Goal: Information Seeking & Learning: Learn about a topic

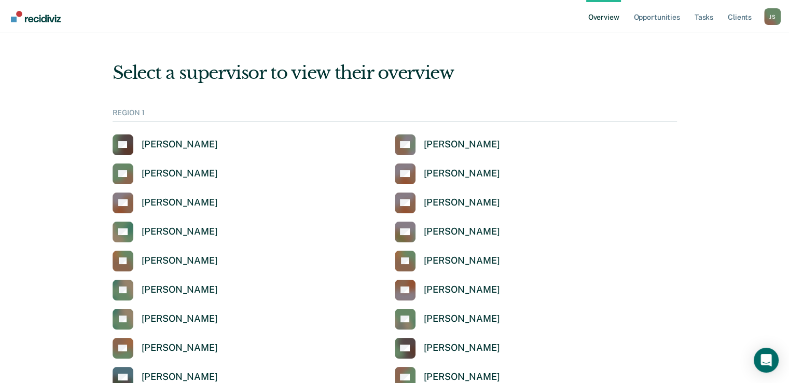
click at [494, 11] on nav "Overview Opportunities Tasks Client s Jerri Stencil J S Profile How it works Lo…" at bounding box center [394, 16] width 772 height 33
click at [661, 21] on link "Opportunities" at bounding box center [656, 16] width 50 height 33
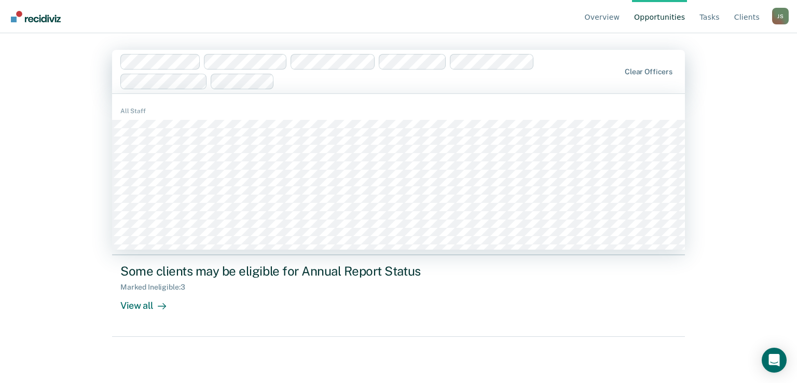
click at [294, 77] on div at bounding box center [448, 81] width 341 height 12
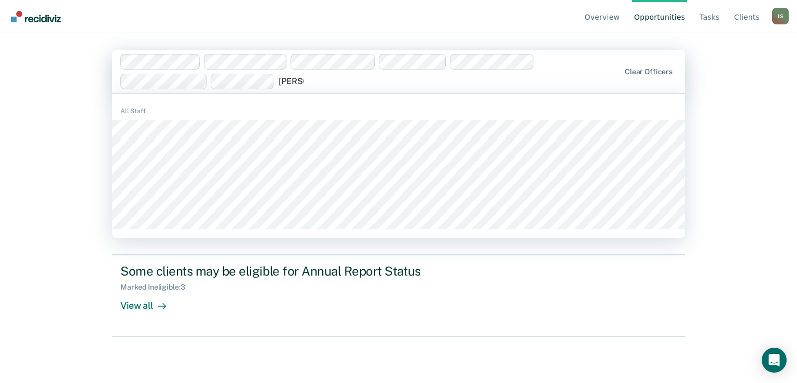
type input "[PERSON_NAME]"
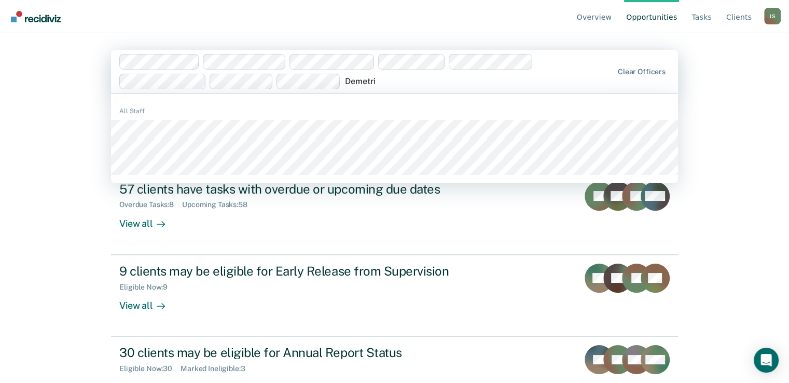
type input "[PERSON_NAME]"
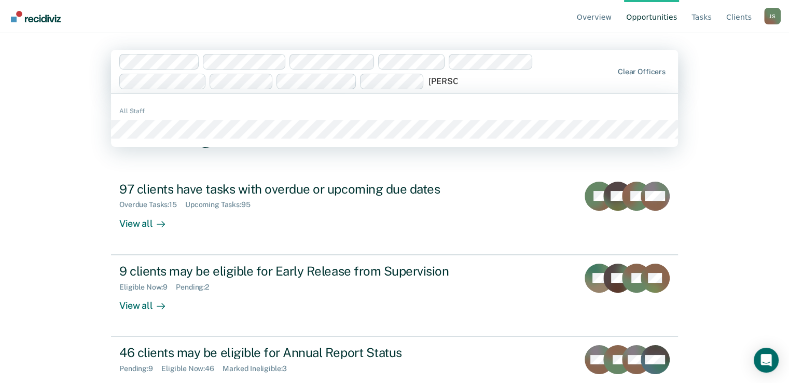
type input "[PERSON_NAME]"
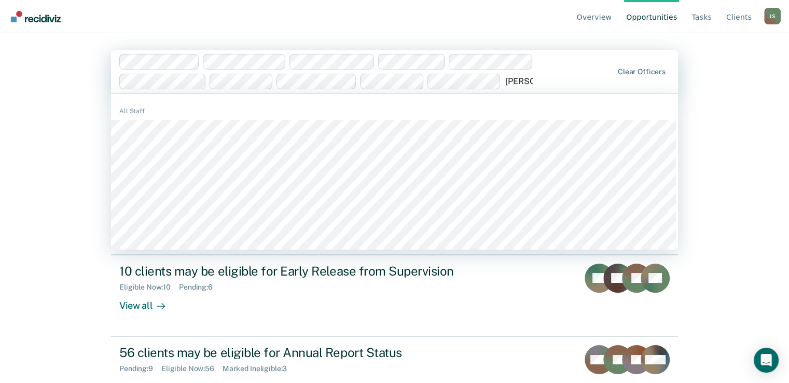
type input "[PERSON_NAME]"
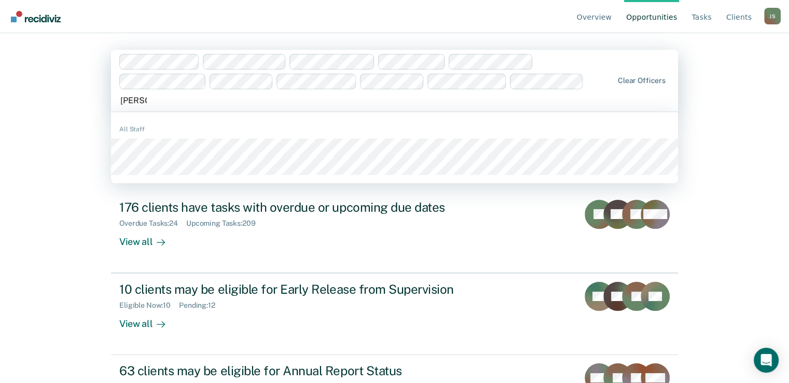
type input "[PERSON_NAME]"
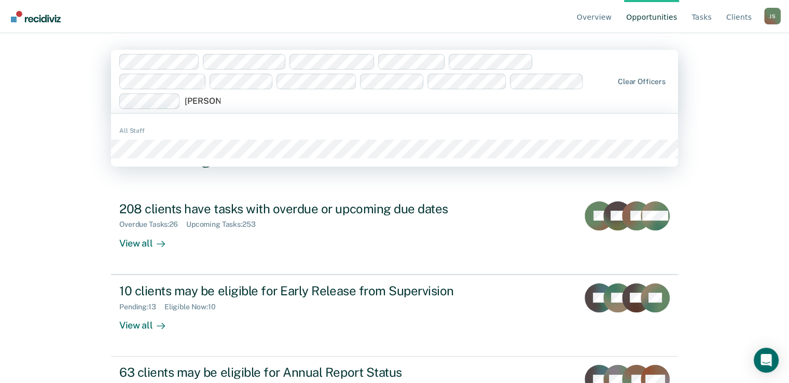
type input "[PERSON_NAME]"
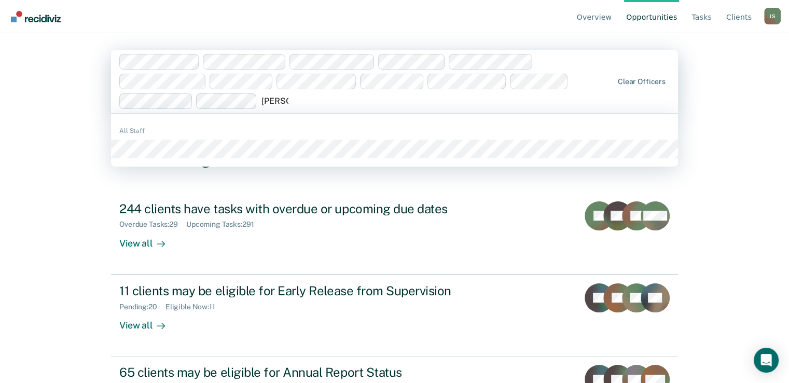
type input "[PERSON_NAME]"
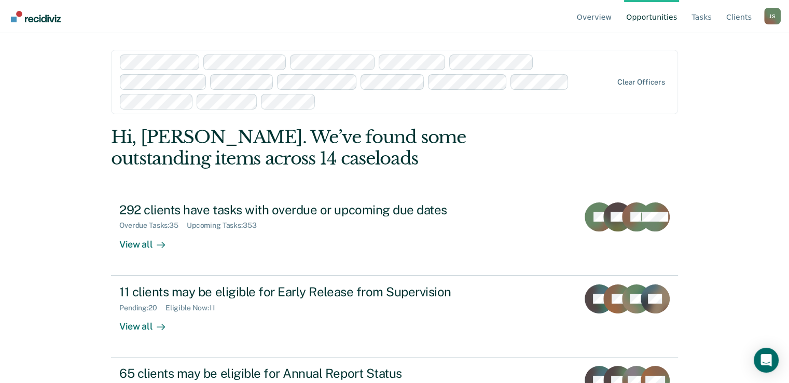
type input "D"
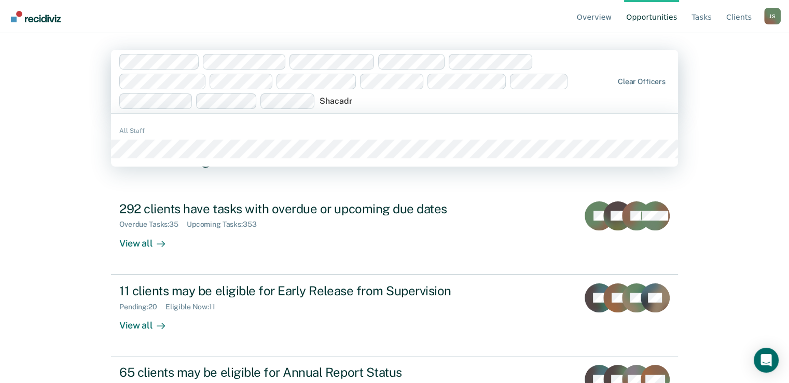
type input "Shacadri"
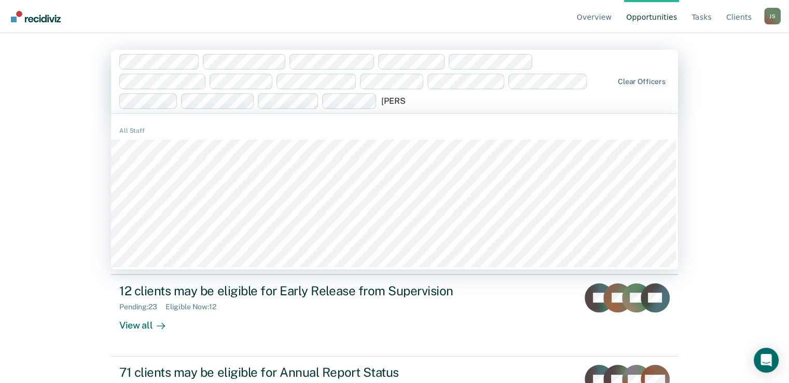
type input "[PERSON_NAME]"
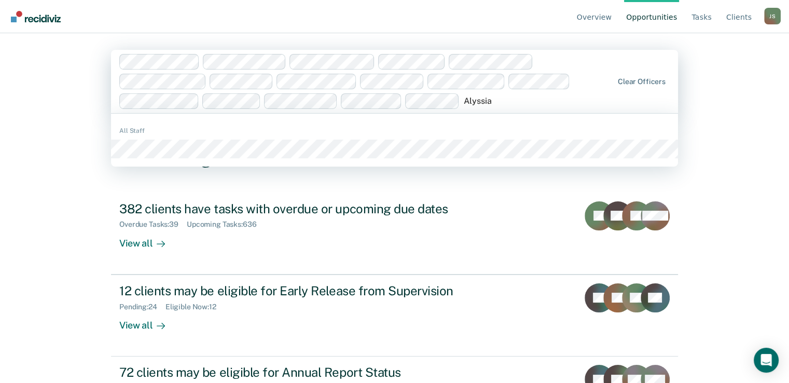
type input "Alyssia"
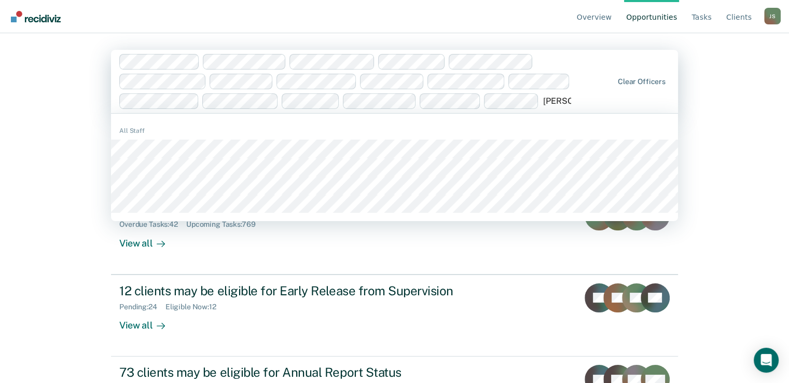
type input "[PERSON_NAME]"
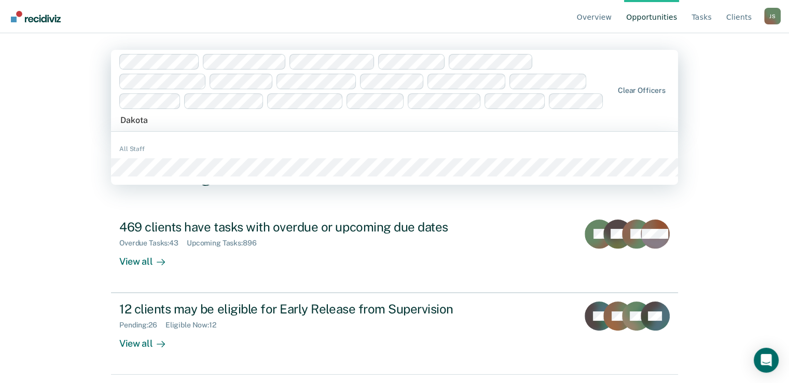
type input "Dakota"
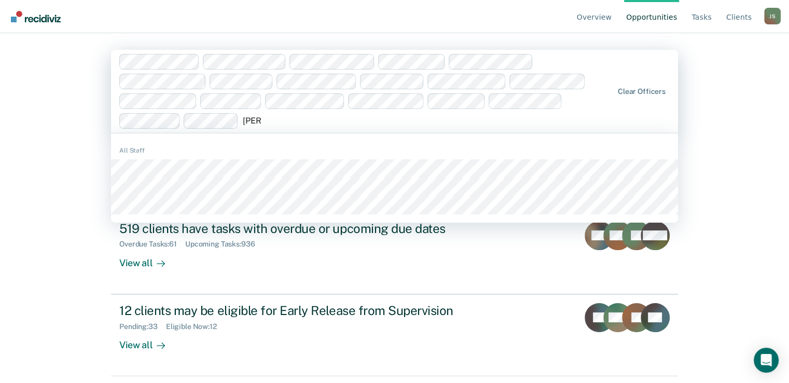
type input "Megh"
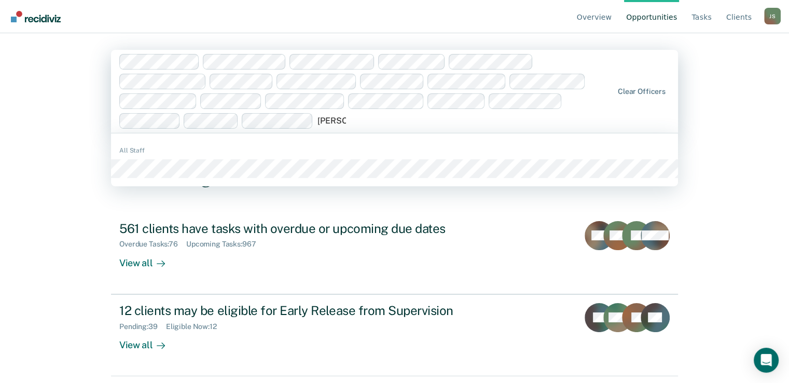
type input "[PERSON_NAME] b"
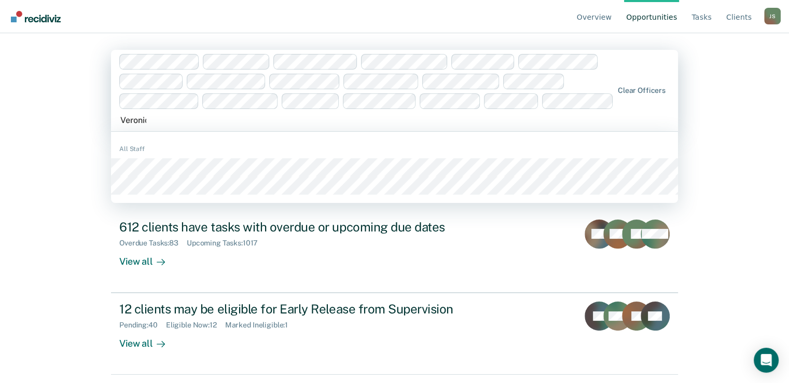
type input "[PERSON_NAME]"
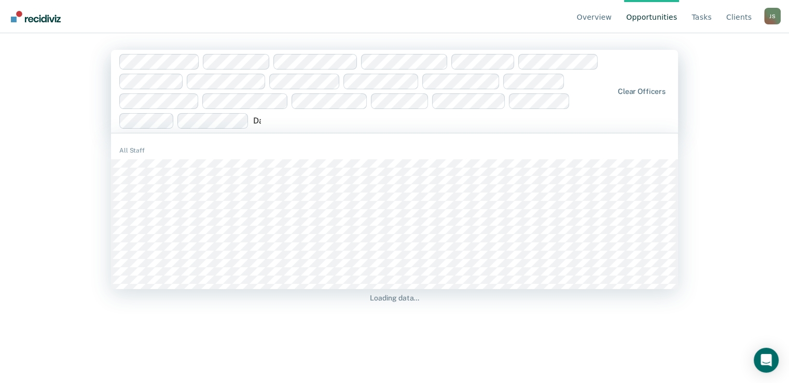
type input "[PERSON_NAME]"
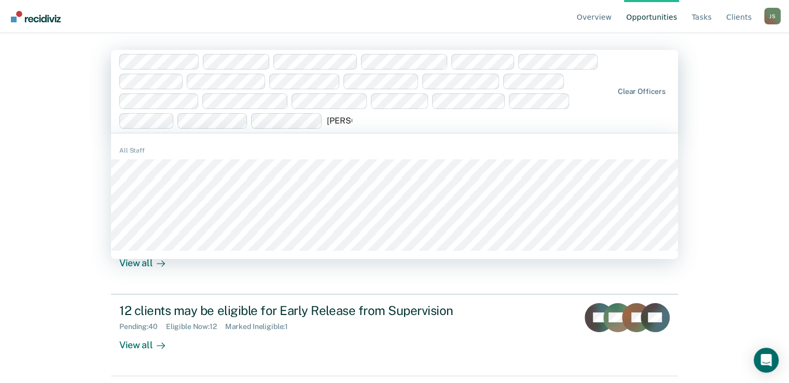
type input "[PERSON_NAME]"
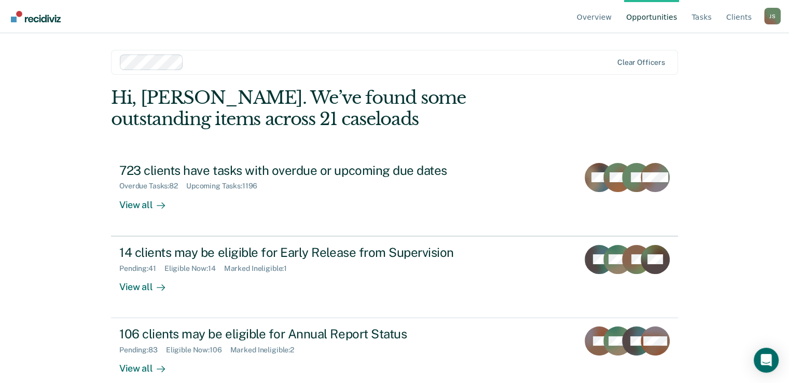
click at [651, 63] on div "Clear officers" at bounding box center [641, 62] width 48 height 9
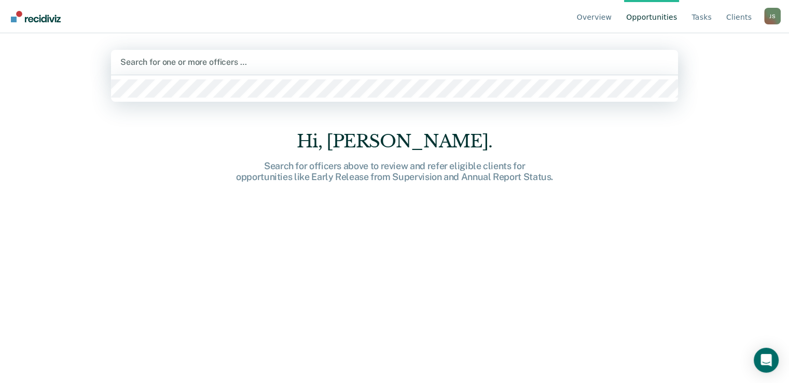
click at [284, 60] on div at bounding box center [394, 62] width 548 height 12
type input "[PERSON_NAME]"
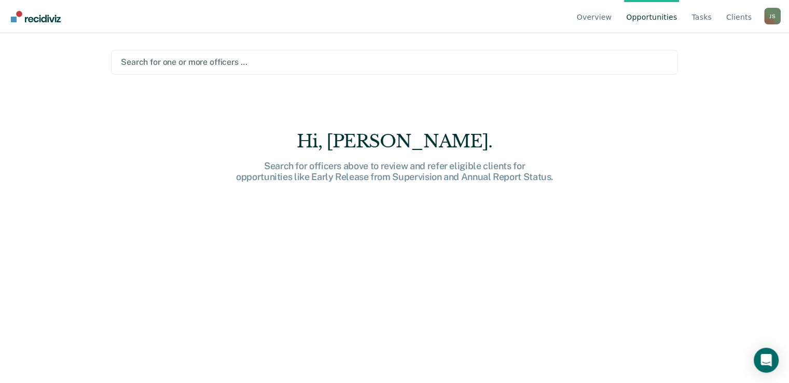
click at [185, 62] on div at bounding box center [394, 62] width 547 height 12
click at [603, 17] on link "Overview" at bounding box center [594, 16] width 39 height 33
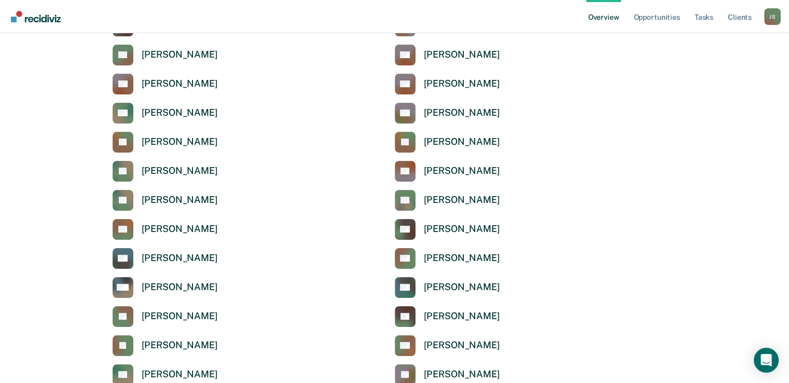
scroll to position [123, 0]
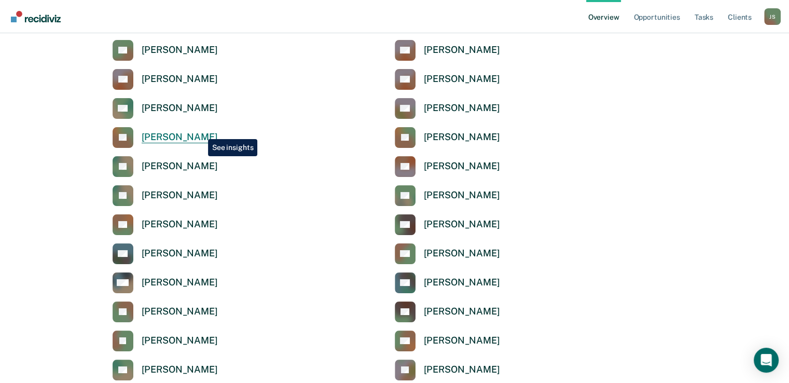
click at [200, 131] on div "[PERSON_NAME]" at bounding box center [180, 137] width 76 height 12
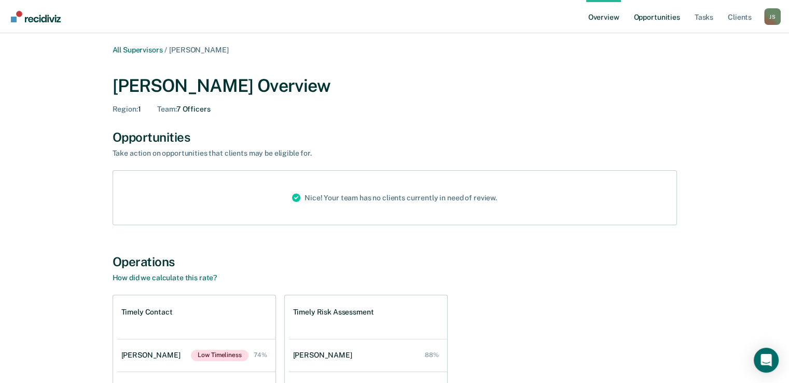
click at [664, 18] on link "Opportunities" at bounding box center [656, 16] width 50 height 33
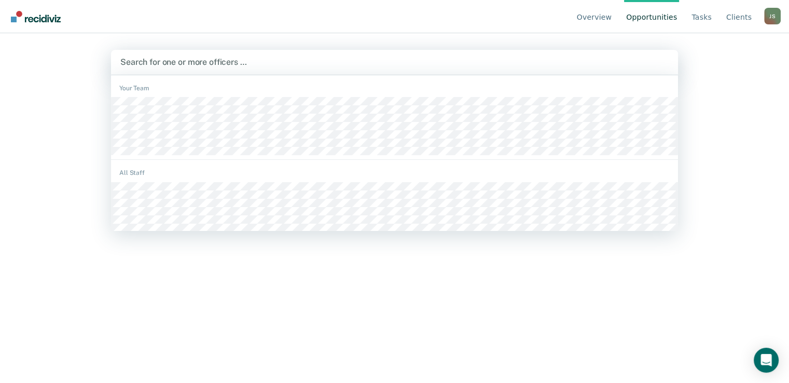
click at [249, 61] on div at bounding box center [394, 62] width 548 height 12
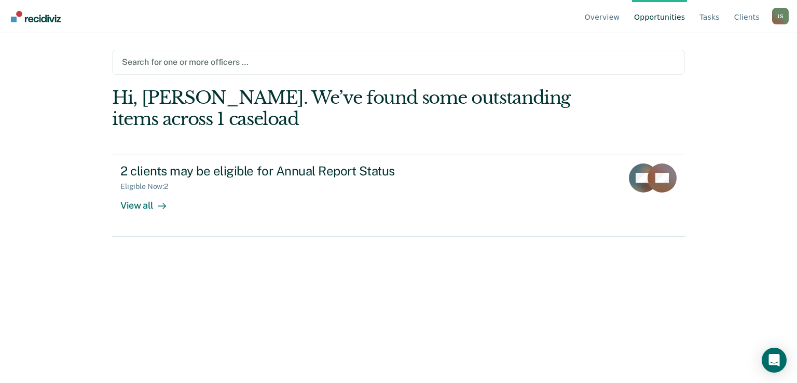
click at [340, 59] on div at bounding box center [398, 62] width 553 height 12
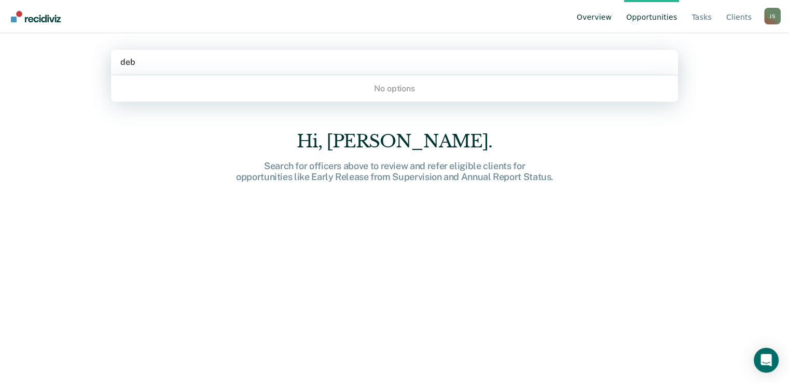
type input "deb"
click at [602, 20] on link "Overview" at bounding box center [594, 16] width 39 height 33
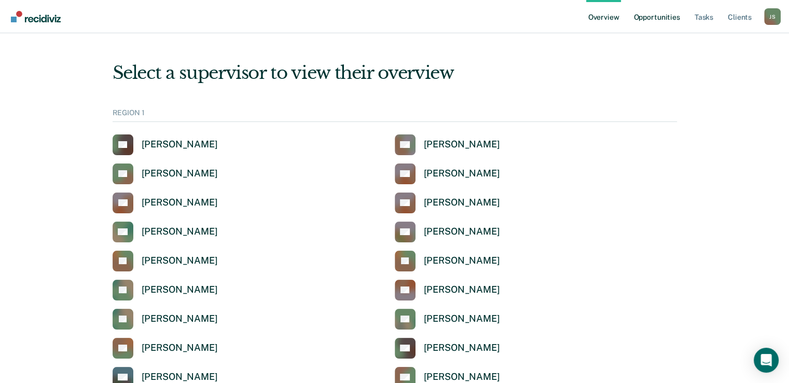
click at [661, 17] on link "Opportunities" at bounding box center [656, 16] width 50 height 33
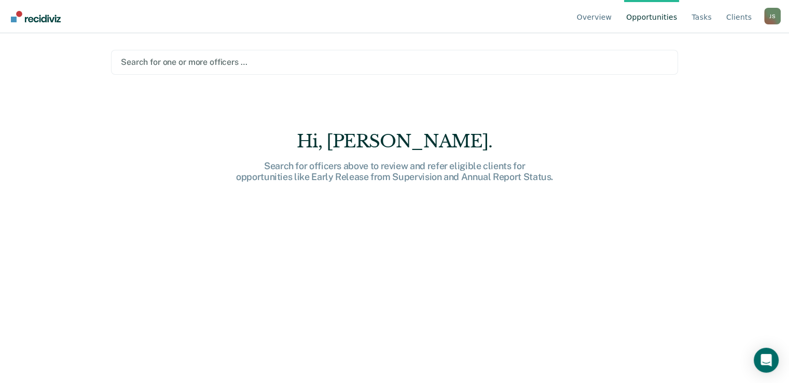
click at [287, 66] on div at bounding box center [394, 62] width 547 height 12
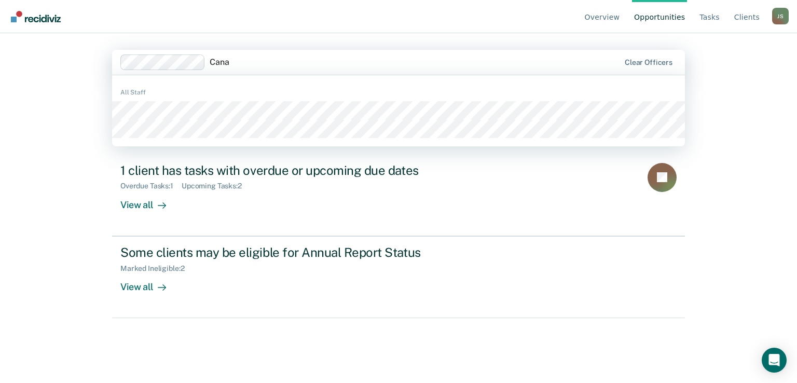
type input "Canad"
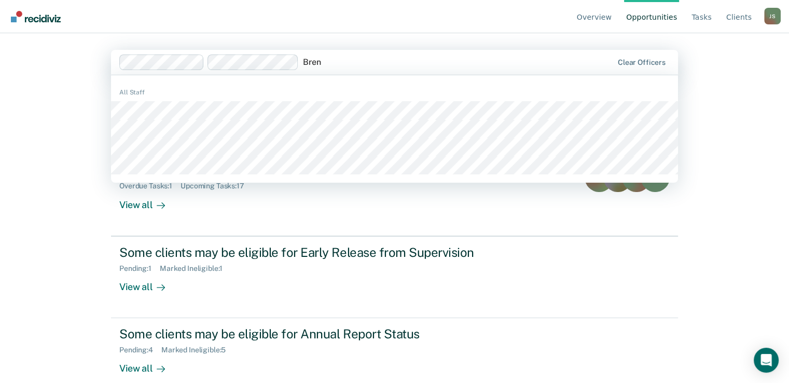
type input "Brend"
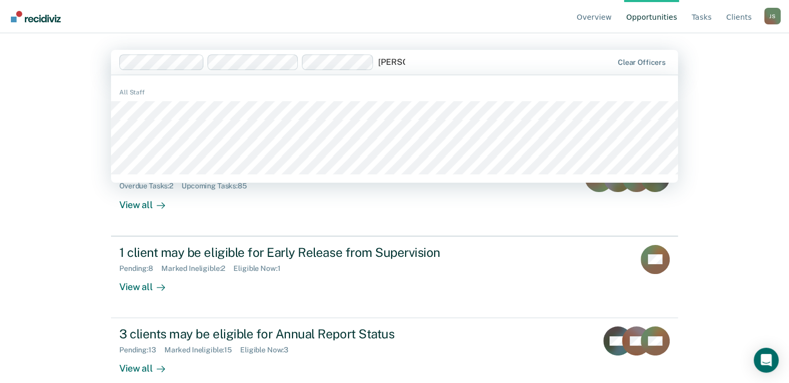
type input "[PERSON_NAME]"
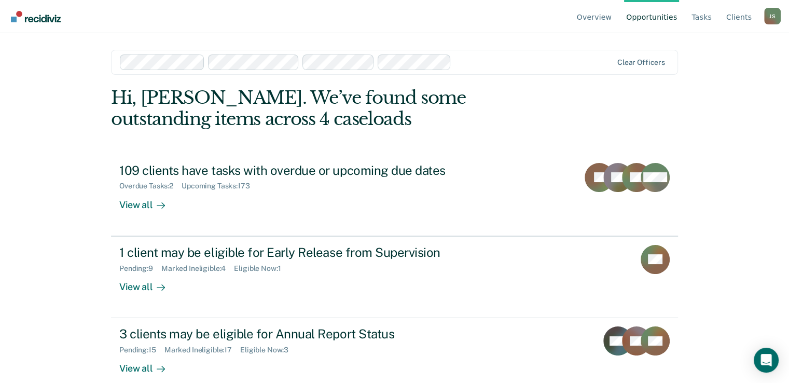
click at [52, 210] on div "Overview Opportunities Tasks Client s [PERSON_NAME] [PERSON_NAME] Profile How i…" at bounding box center [394, 191] width 789 height 383
click at [490, 62] on div at bounding box center [533, 62] width 157 height 12
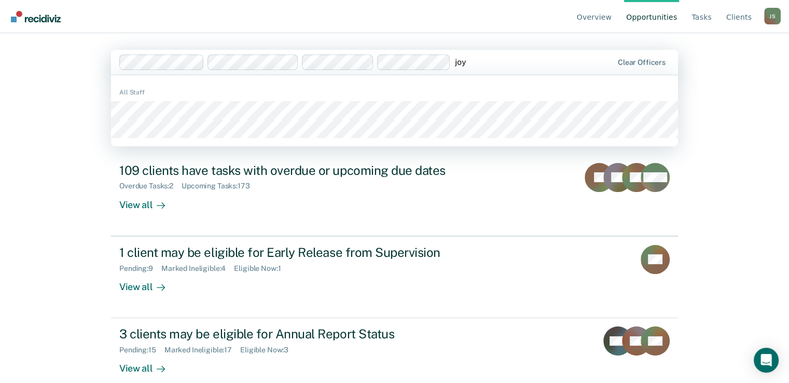
type input "joy"
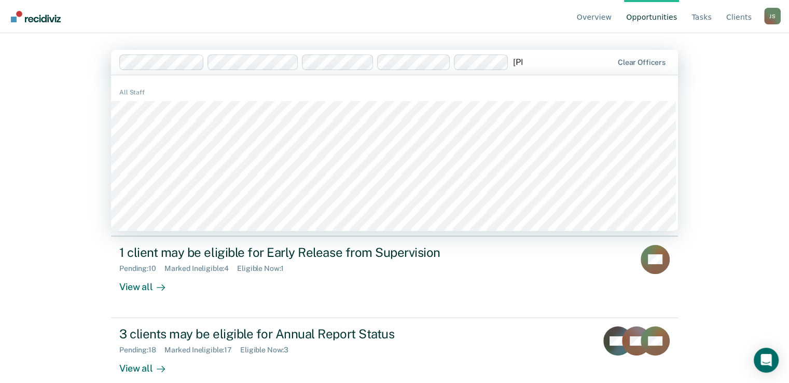
type input "[PERSON_NAME]"
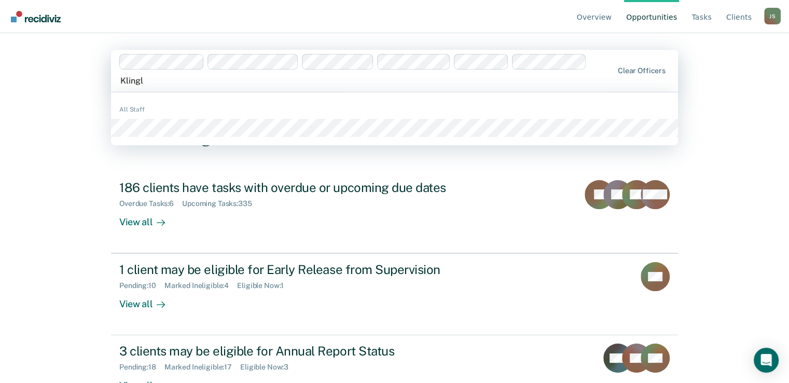
type input "Klingle"
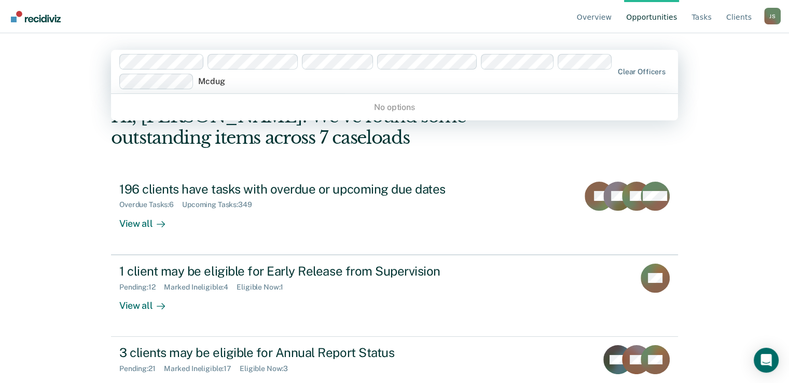
type input "Mcdu"
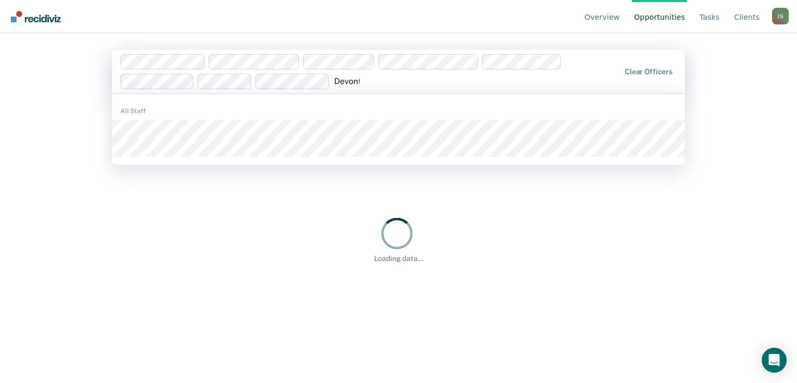
type input "Devonta"
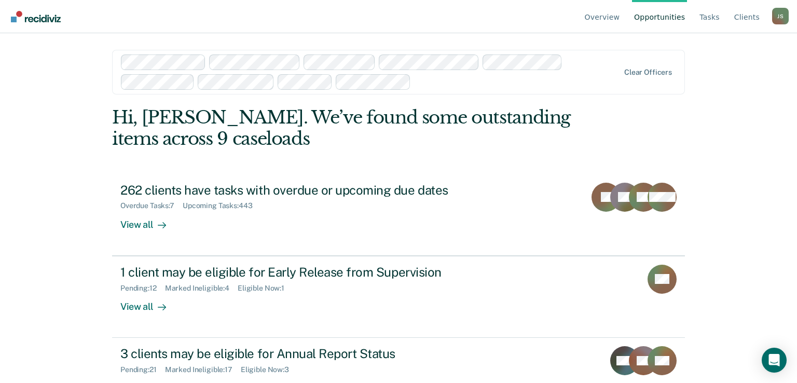
click at [796, 188] on html "Looks like you’re using Internet Explorer 11. For faster loading and a better e…" at bounding box center [398, 191] width 797 height 383
